Goal: Task Accomplishment & Management: Use online tool/utility

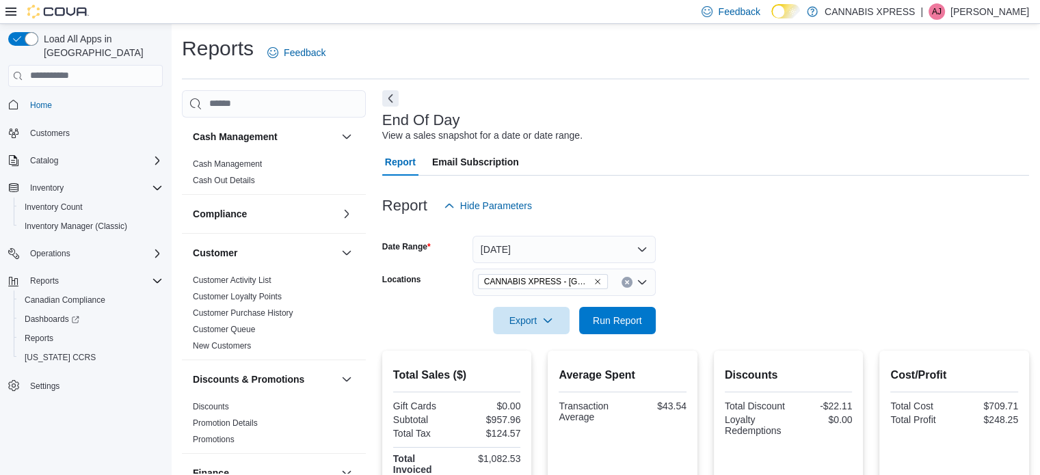
scroll to position [889, 0]
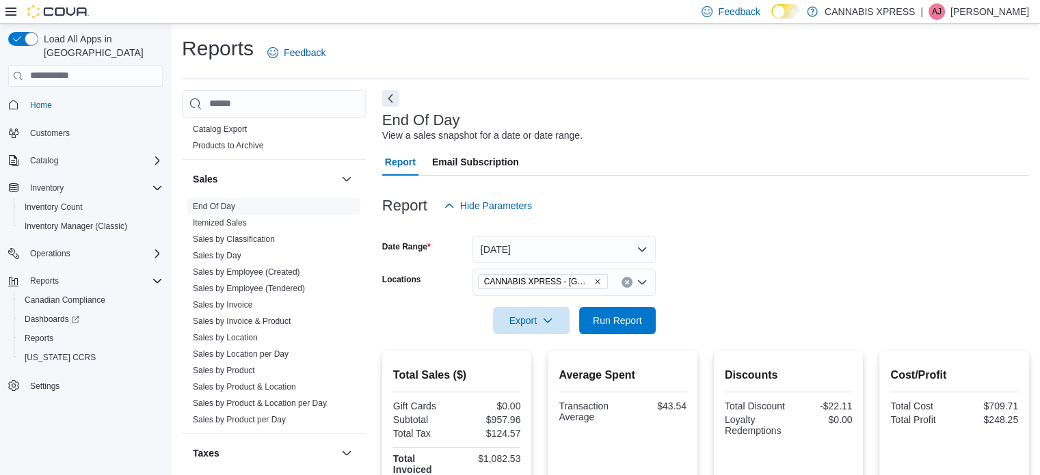
click at [628, 286] on button "Clear input" at bounding box center [627, 282] width 11 height 11
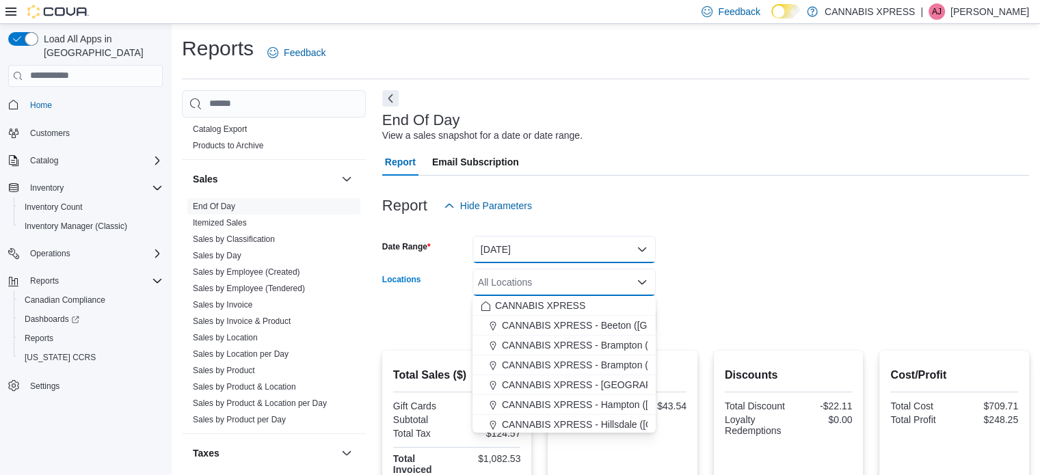
click at [634, 244] on button "[DATE]" at bounding box center [564, 249] width 183 height 27
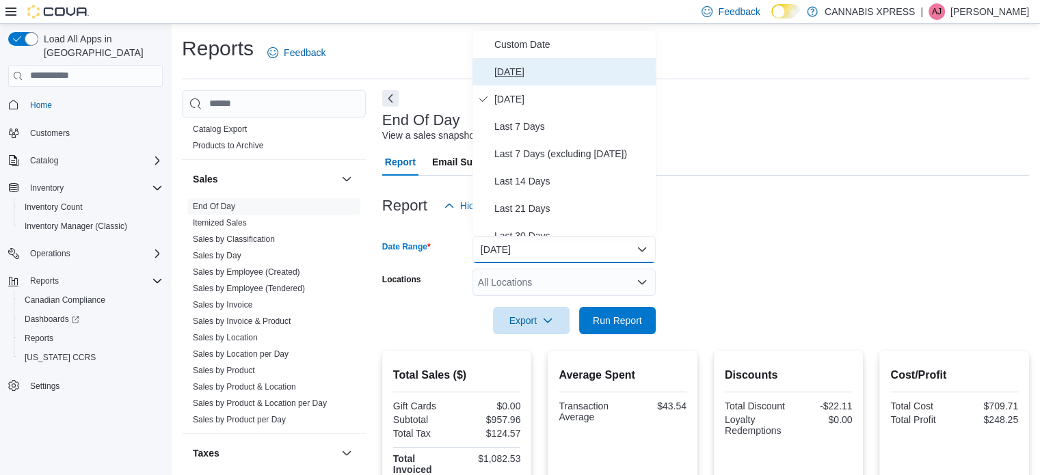
click at [512, 70] on span "[DATE]" at bounding box center [573, 72] width 156 height 16
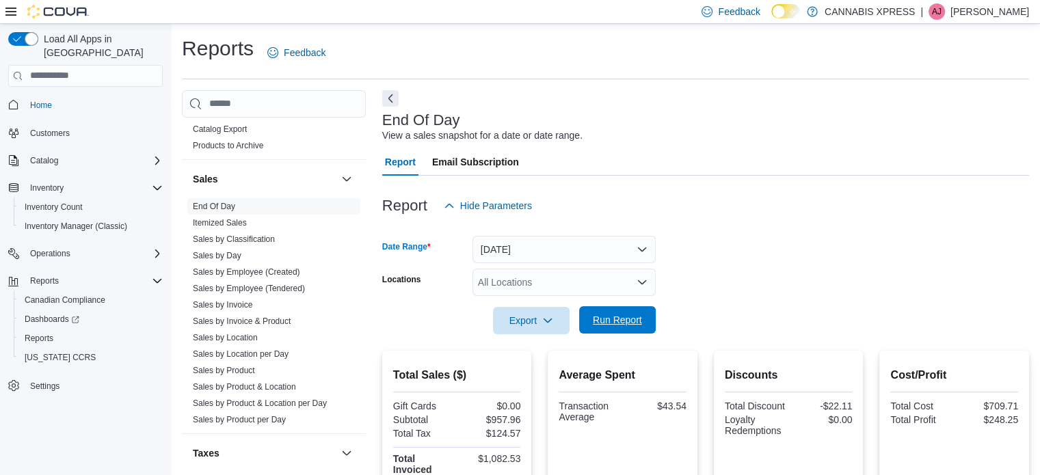
click at [640, 318] on span "Run Report" at bounding box center [617, 320] width 49 height 14
click at [553, 287] on div "All Locations" at bounding box center [564, 282] width 183 height 27
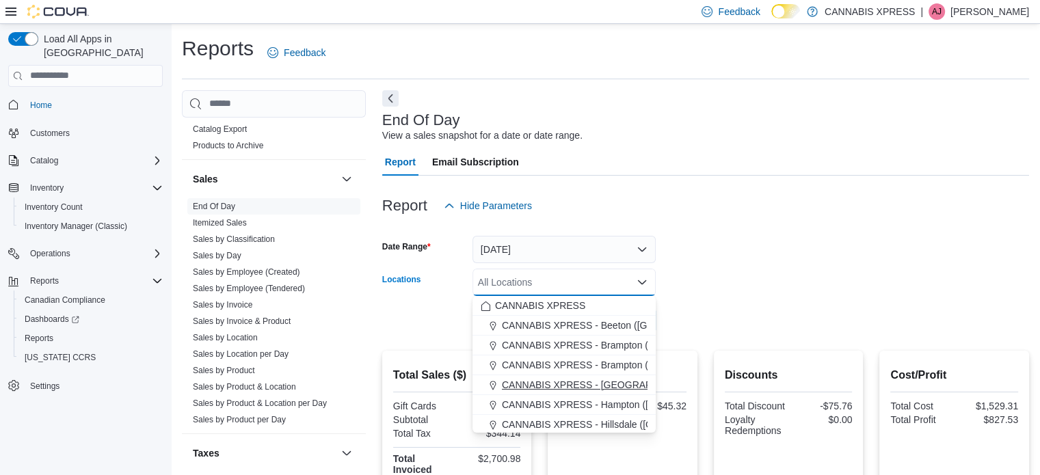
click at [576, 382] on span "CANNABIS XPRESS - [GEOGRAPHIC_DATA] ([GEOGRAPHIC_DATA])" at bounding box center [655, 385] width 307 height 14
click at [741, 282] on form "Date Range [DATE] Locations CANNABIS XPRESS - [GEOGRAPHIC_DATA] ([GEOGRAPHIC_DA…" at bounding box center [705, 277] width 647 height 115
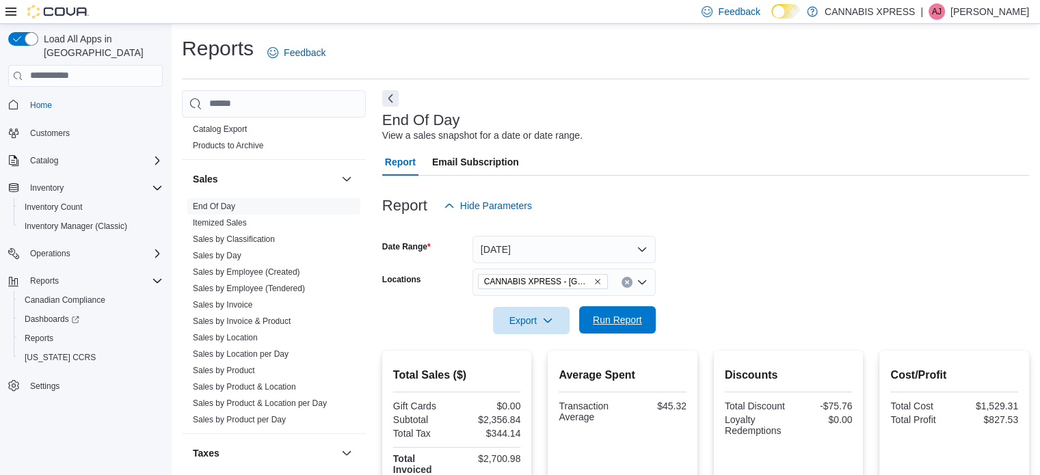
click at [620, 320] on span "Run Report" at bounding box center [617, 320] width 49 height 14
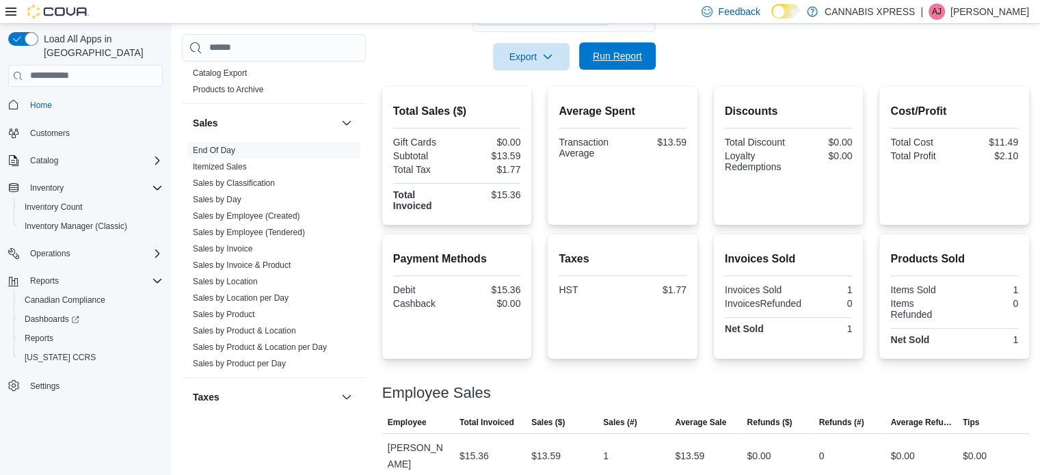
scroll to position [274, 0]
